Goal: Information Seeking & Learning: Learn about a topic

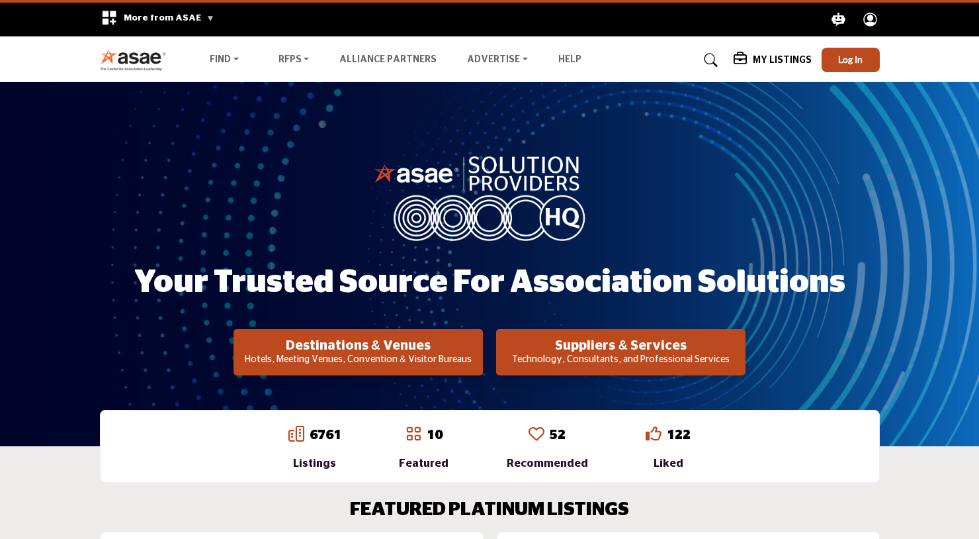
click at [184, 332] on div "Destinations & Venues Hotels, Meeting Venues, Convention & Visitor Bureaus Supp…" at bounding box center [489, 352] width 624 height 46
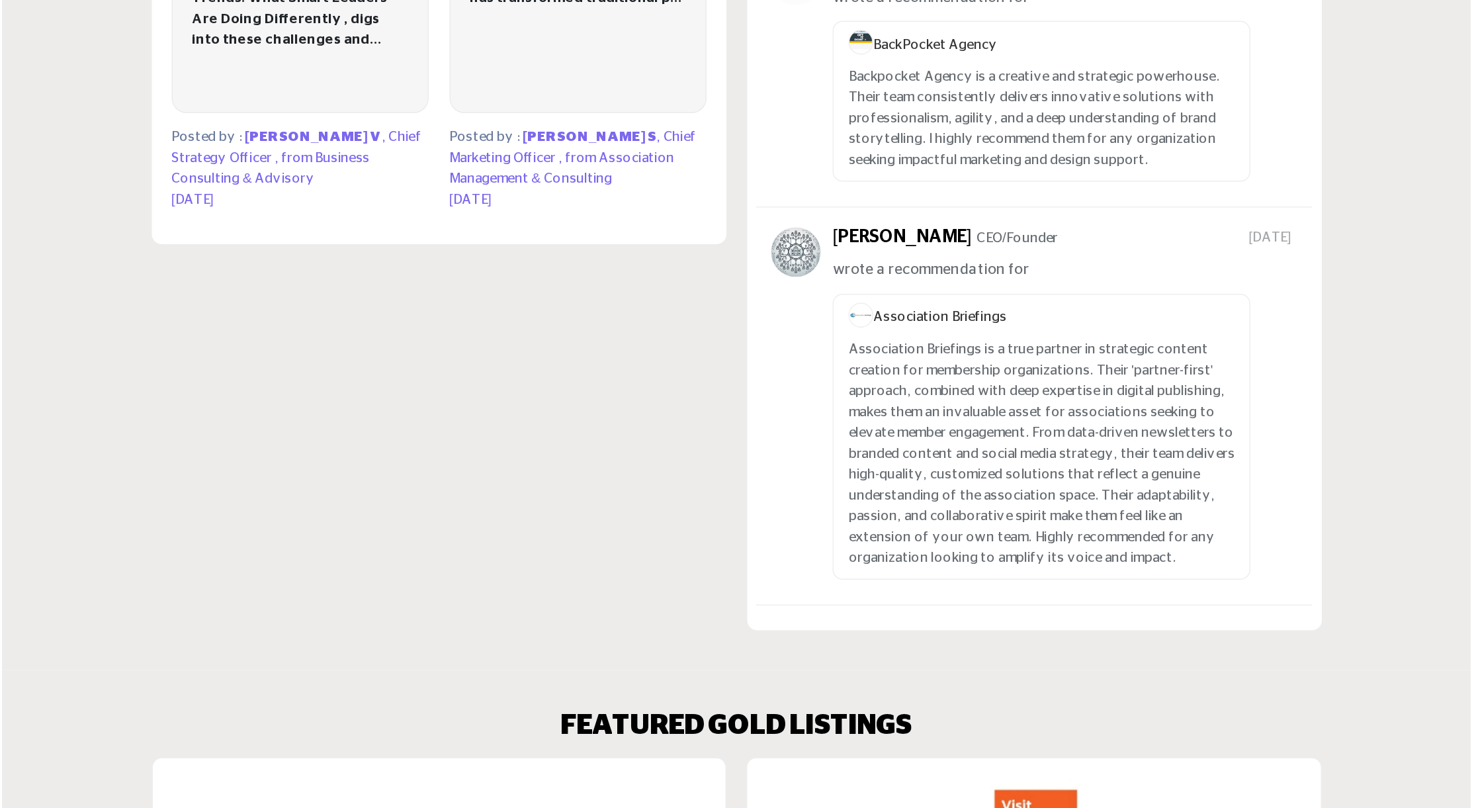
scroll to position [1116, 0]
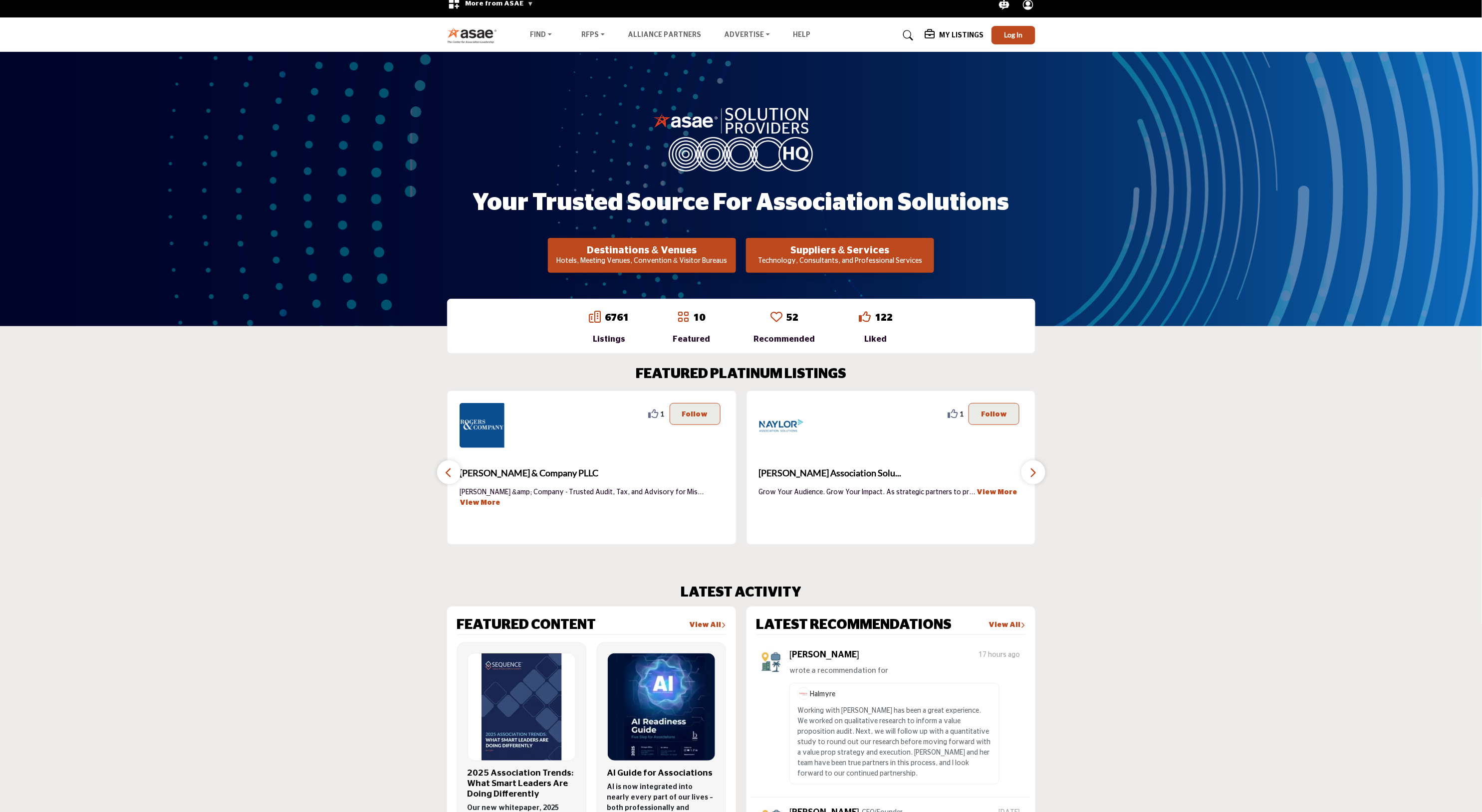
scroll to position [0, 0]
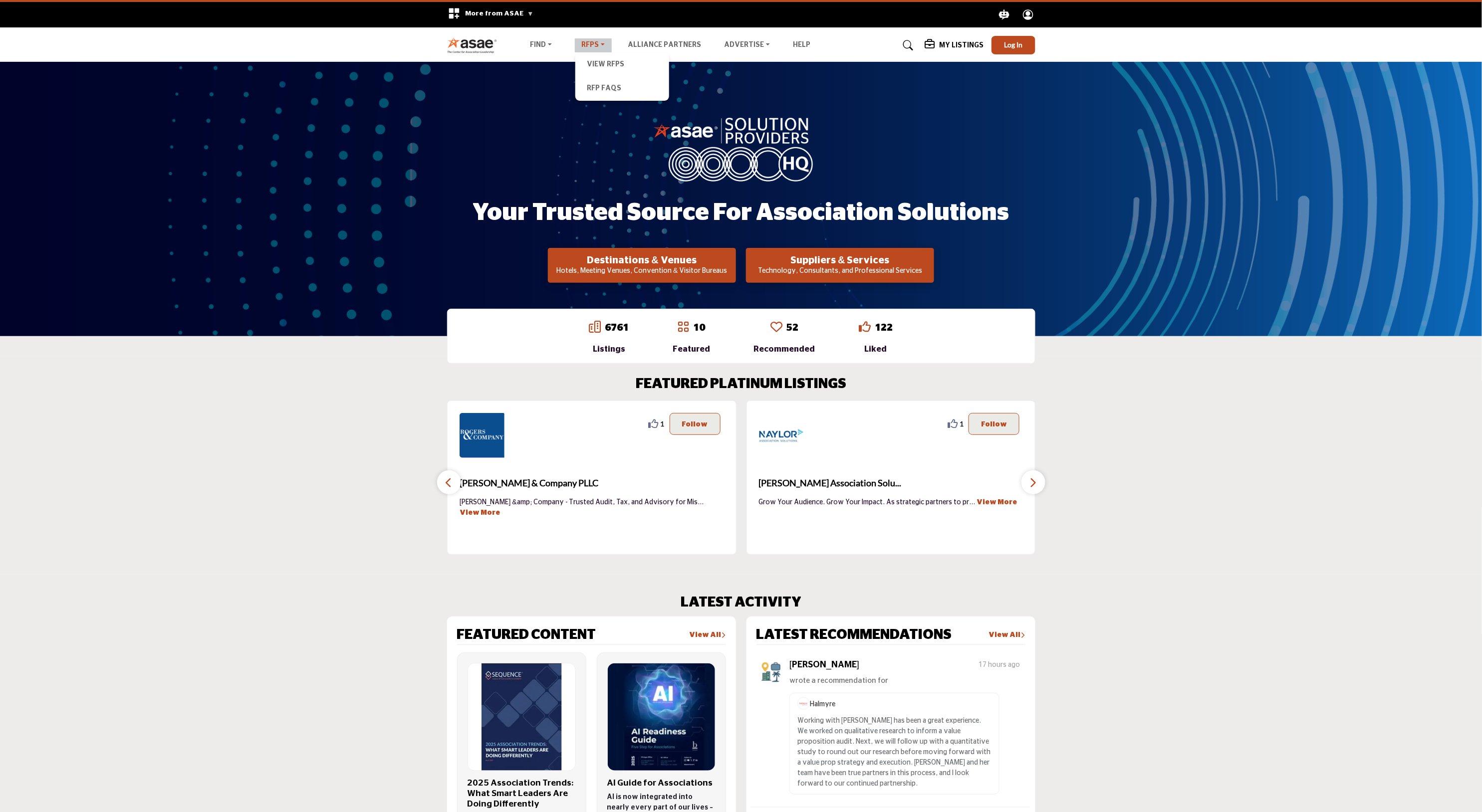
click at [594, 47] on link "RFPs" at bounding box center [594, 45] width 38 height 14
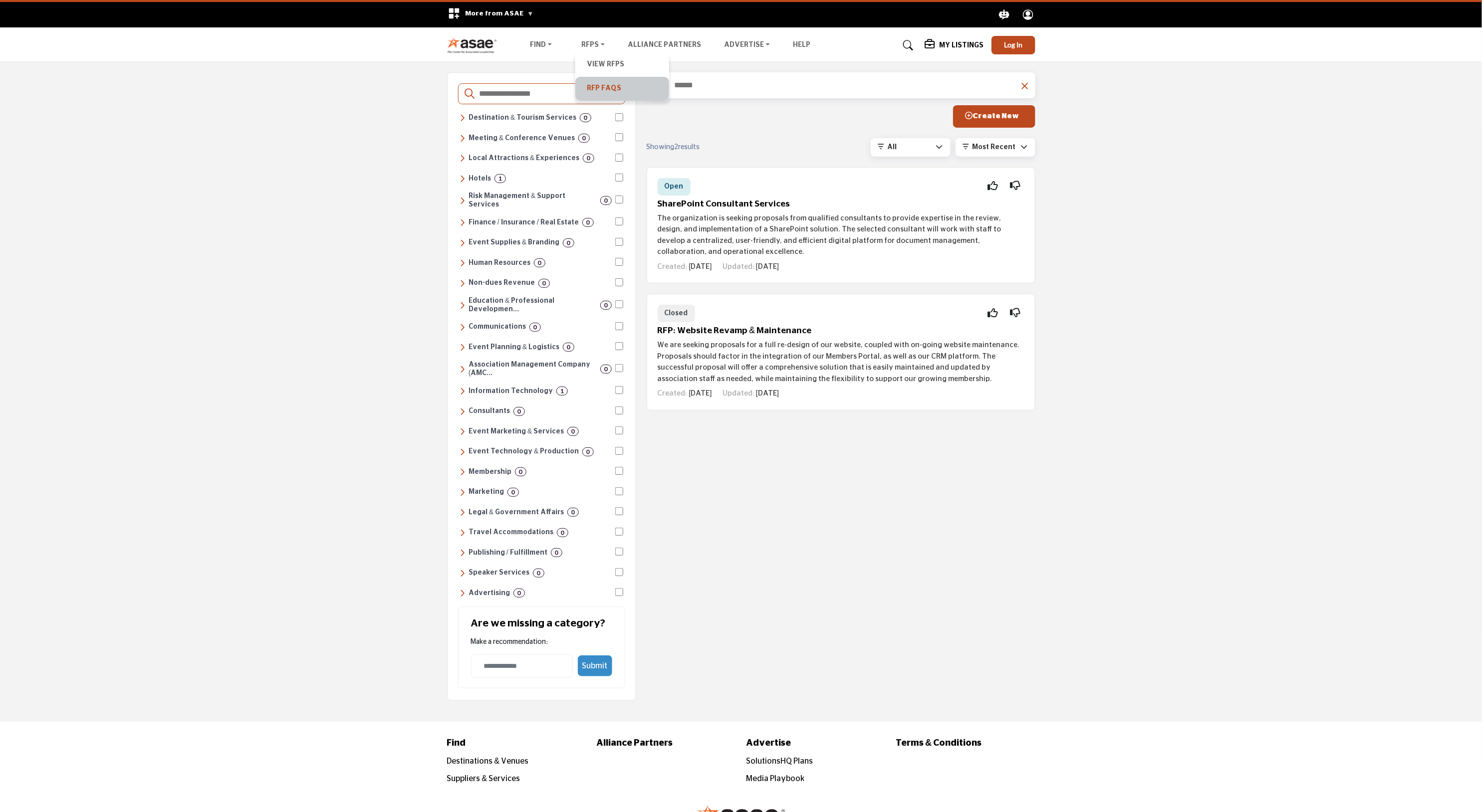
click at [606, 82] on link "RFP FAQs" at bounding box center [622, 89] width 84 height 14
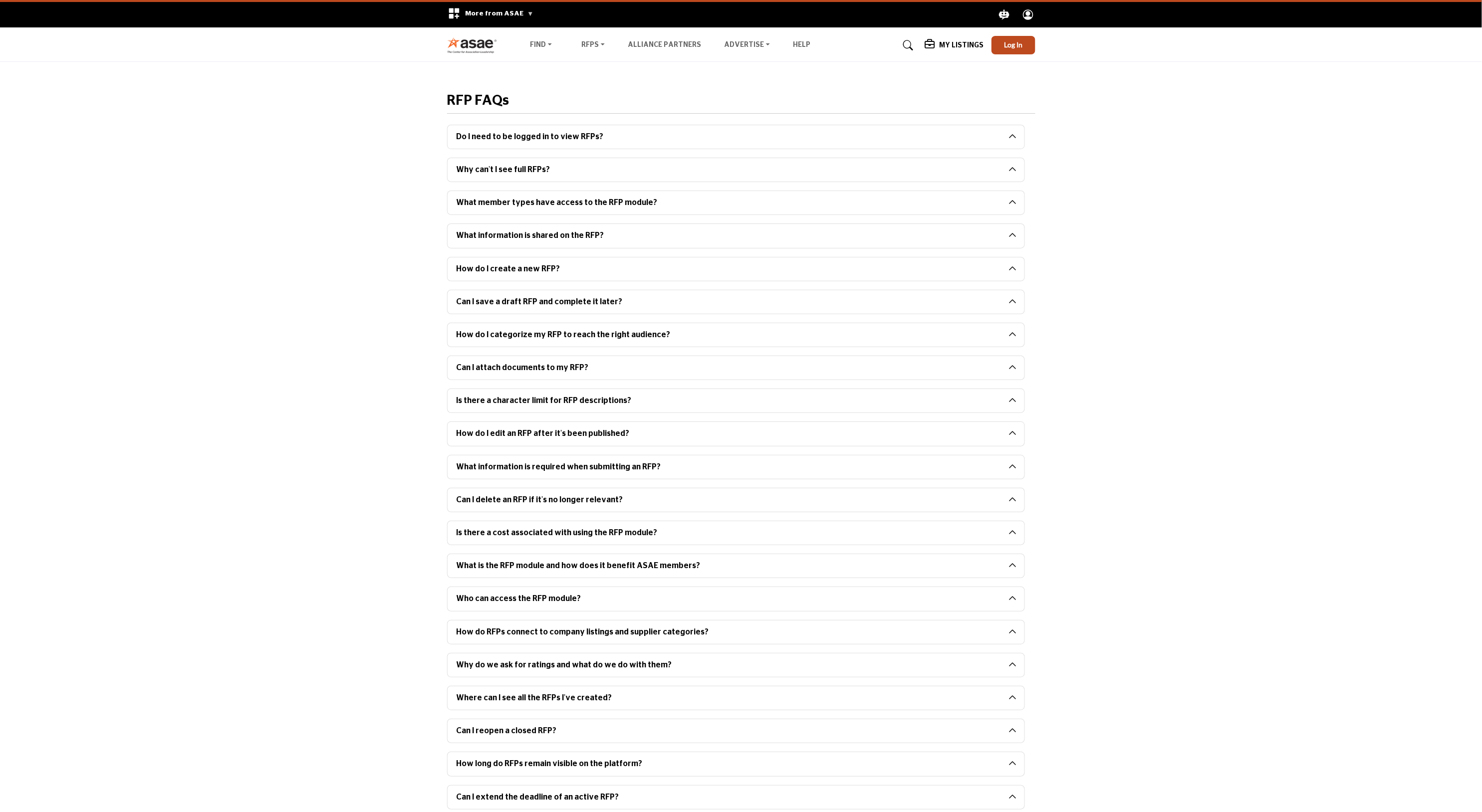
click at [678, 40] on li "Alliance Partners" at bounding box center [664, 45] width 73 height 11
click at [661, 45] on link "Alliance Partners" at bounding box center [664, 44] width 73 height 7
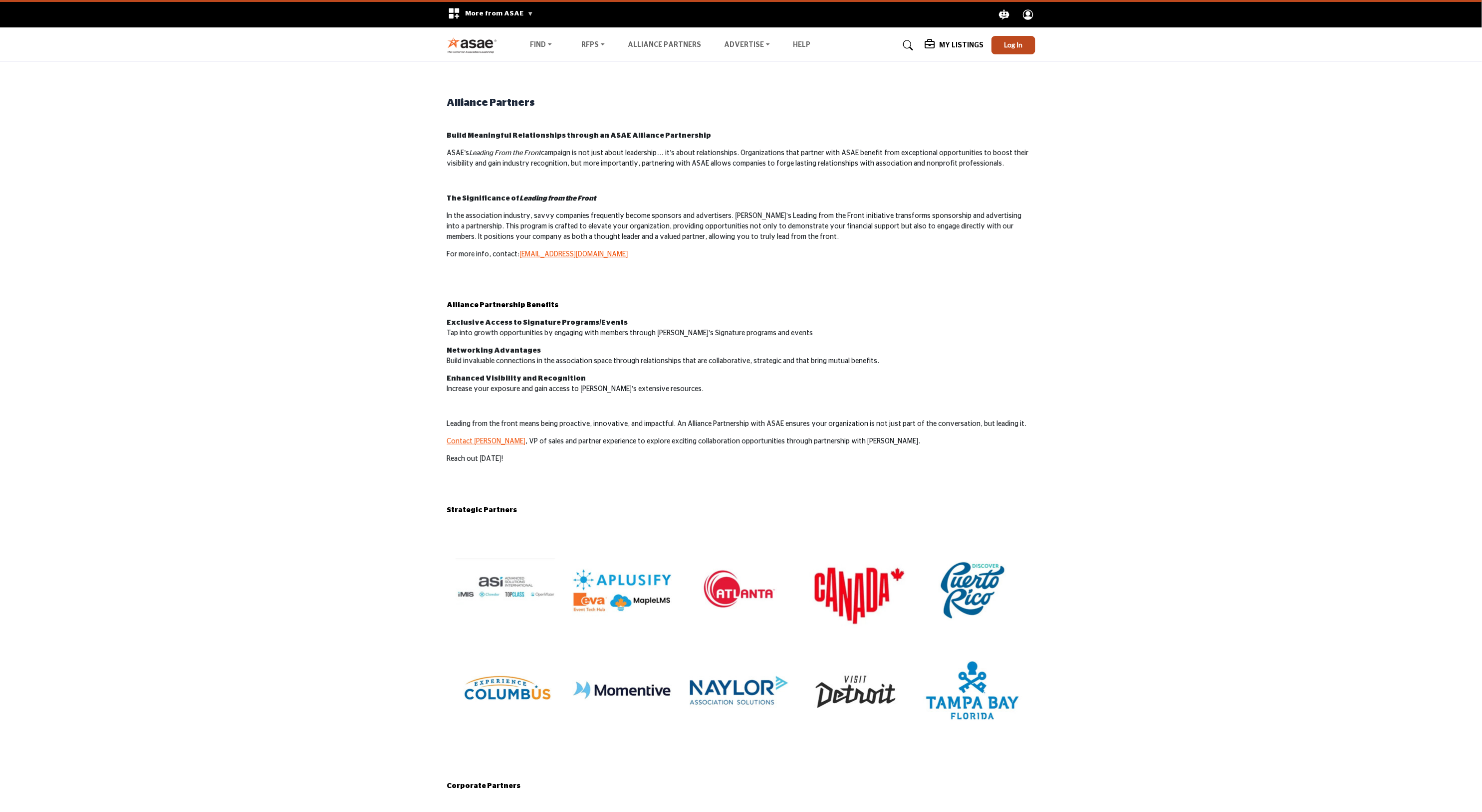
click at [744, 38] on div "Find Destinations & Venues RFPs RFP FAQs" at bounding box center [741, 45] width 599 height 18
click at [737, 60] on link "SolutionsHQ Plans" at bounding box center [768, 65] width 91 height 14
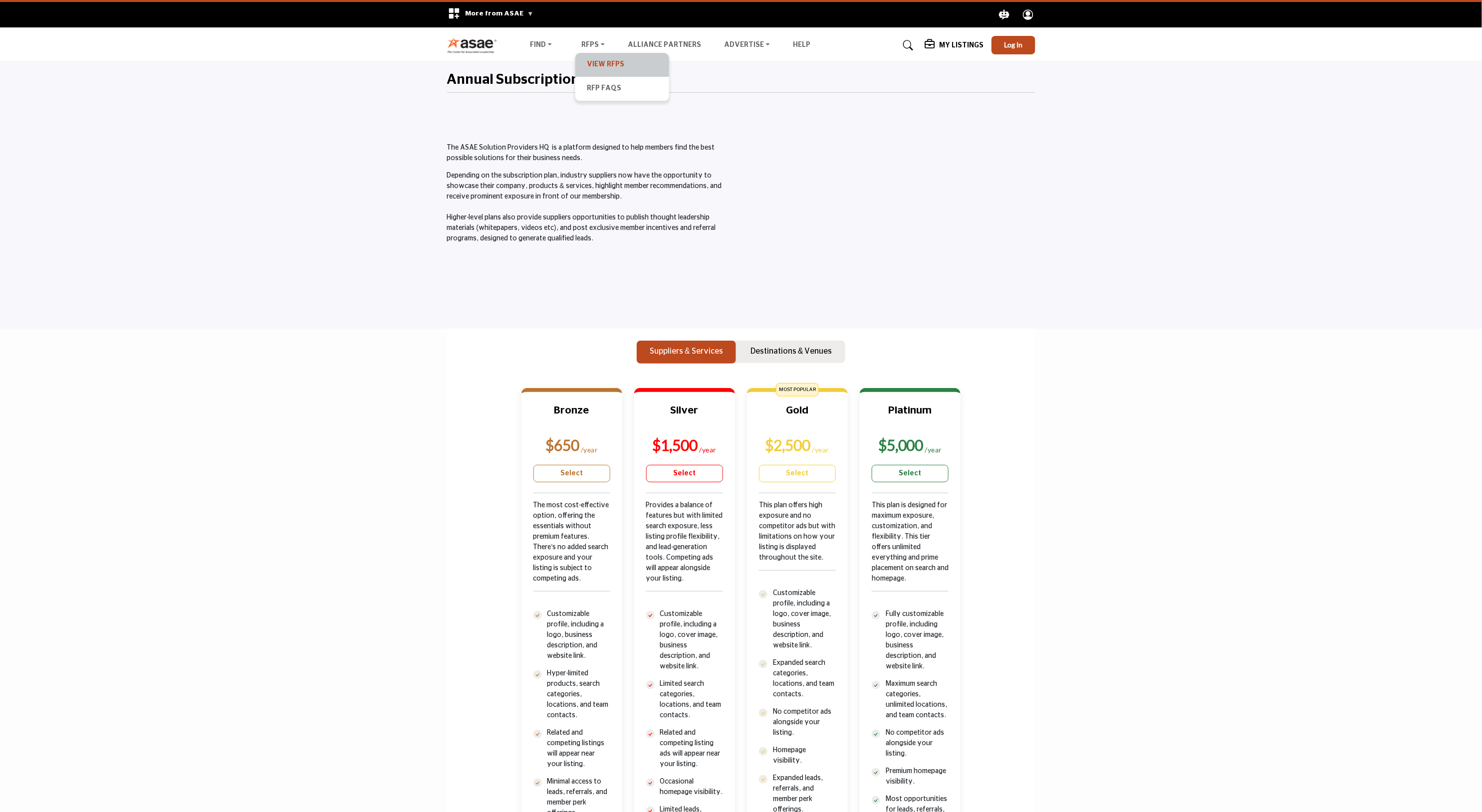
click at [595, 61] on link "View RFPs" at bounding box center [622, 65] width 84 height 14
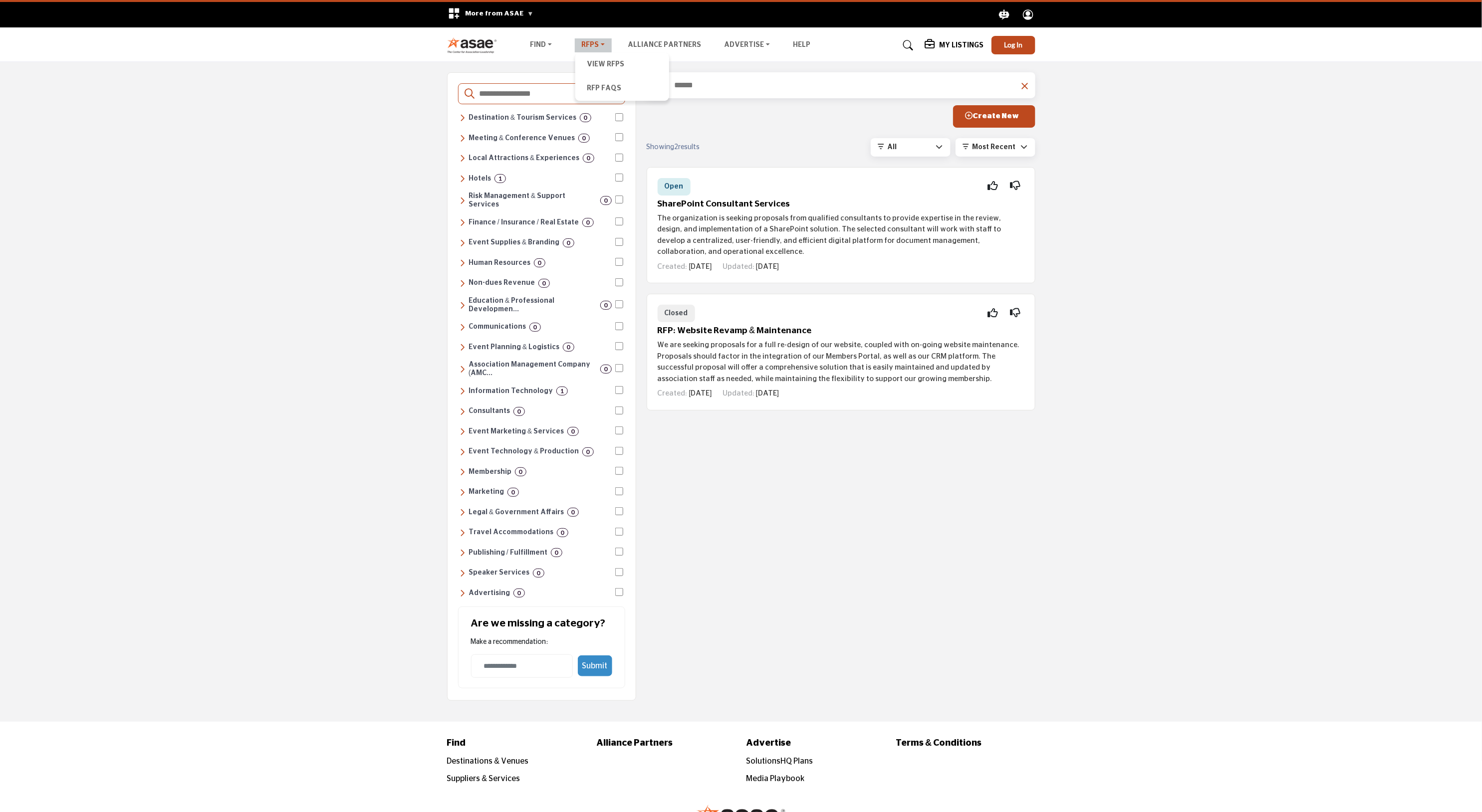
click at [585, 39] on link "RFPs" at bounding box center [594, 45] width 38 height 14
click at [478, 43] on img at bounding box center [474, 45] width 55 height 17
click at [468, 47] on img at bounding box center [474, 45] width 55 height 17
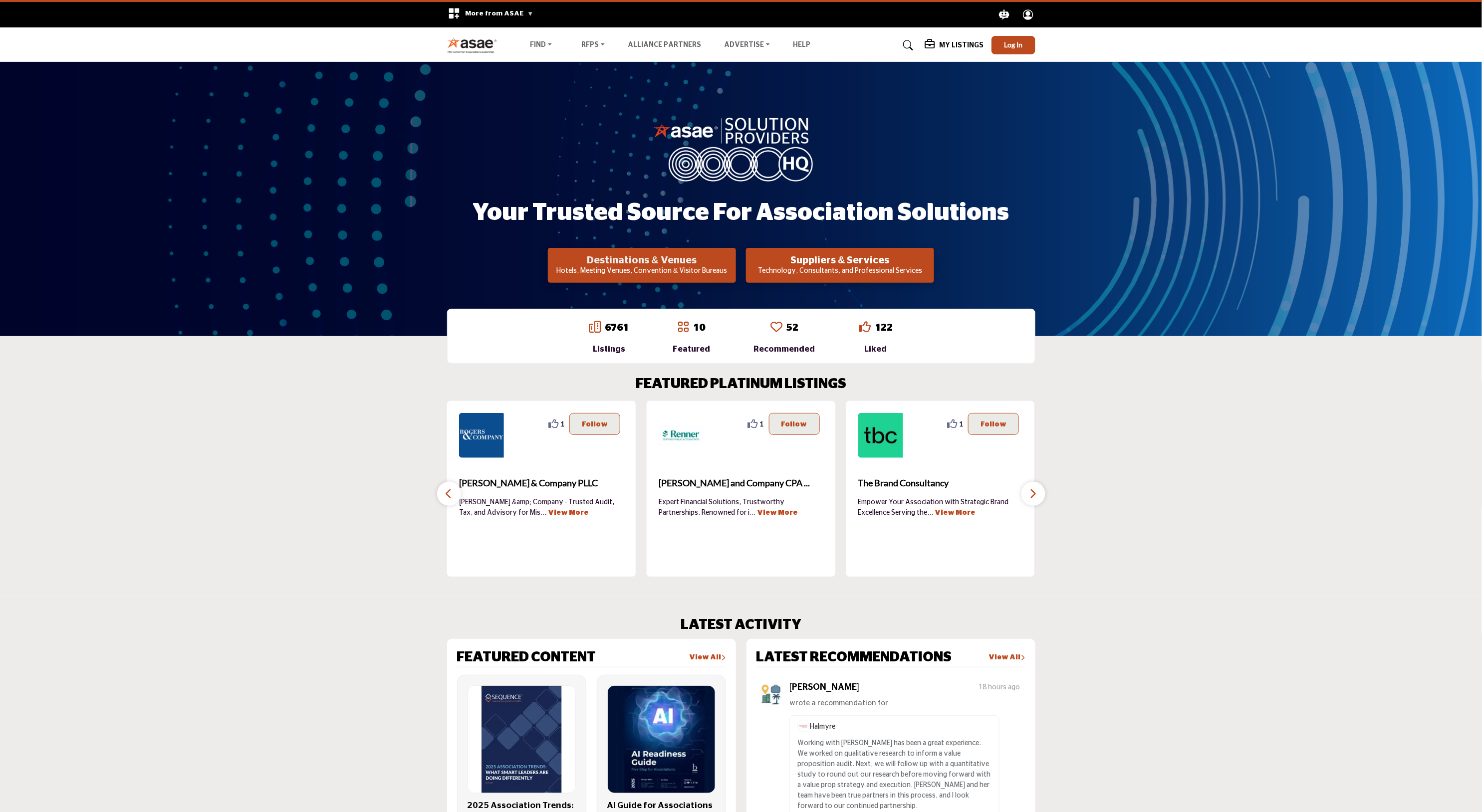
drag, startPoint x: 529, startPoint y: 234, endPoint x: 612, endPoint y: 260, distance: 87.0
click at [615, 260] on div "Your Trusted Source for Association Solutions Destinations & Venues Hotels, Mee…" at bounding box center [741, 199] width 588 height 167
click at [370, 432] on section "FEATURED PLATINUM LISTINGS 0 0 Follow Following Greensboro Area CVB ... View Mo…" at bounding box center [741, 476] width 1482 height 241
click at [673, 265] on h2 "Destinations & Venues" at bounding box center [643, 260] width 183 height 12
click at [1388, 405] on section "FEATURED PLATINUM LISTINGS 2 2 Follow Following Richmond Region Tourism ... Vie…" at bounding box center [741, 476] width 1482 height 241
